Goal: Find specific page/section: Find specific page/section

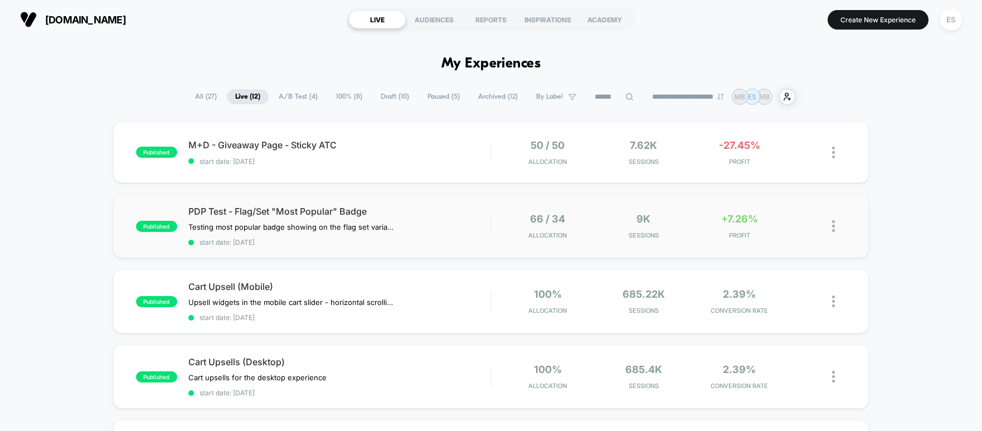
click at [446, 200] on div "published PDP Test - Flag/Set "Most Popular" Badge Testing most popular badge s…" at bounding box center [491, 226] width 756 height 64
